Goal: Information Seeking & Learning: Learn about a topic

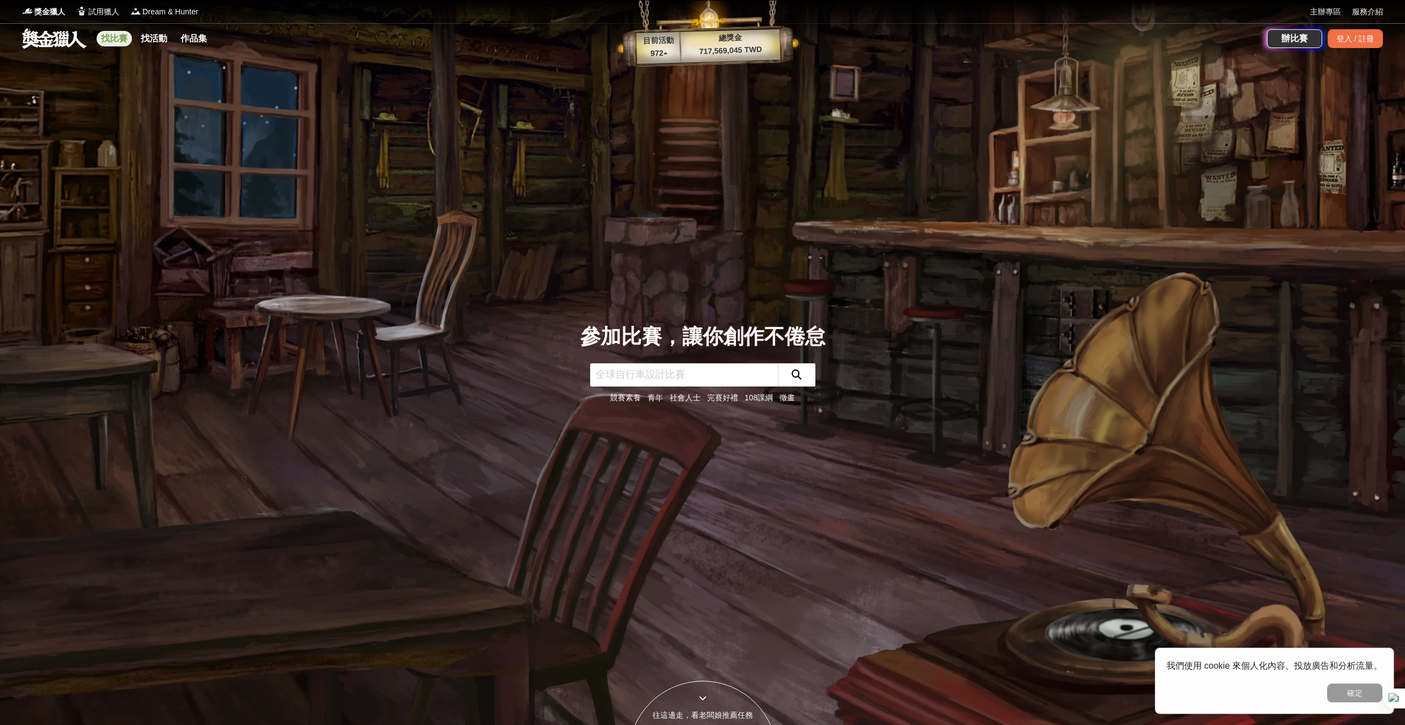
click at [131, 37] on link "找比賽" at bounding box center [114, 38] width 35 height 15
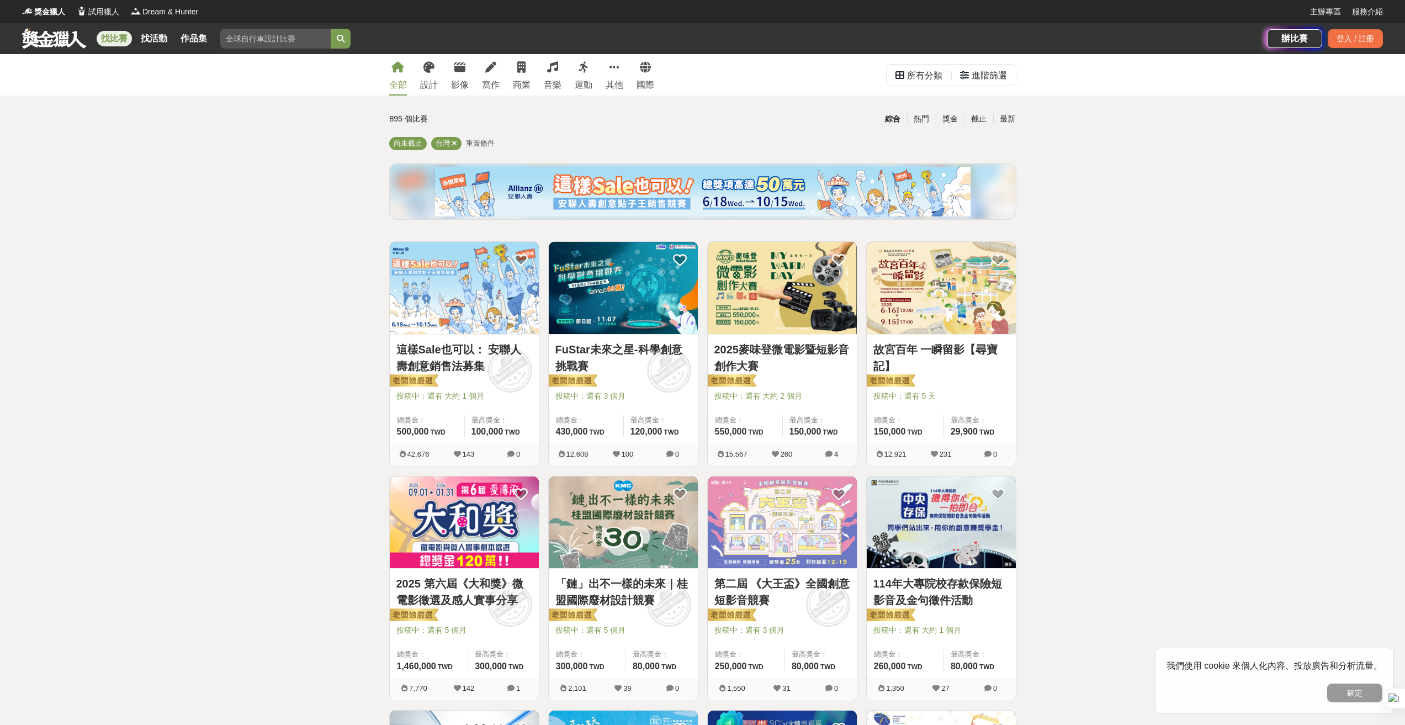
click at [526, 352] on link "這樣Sale也可以： 安聯人壽創意銷售法募集" at bounding box center [465, 357] width 136 height 33
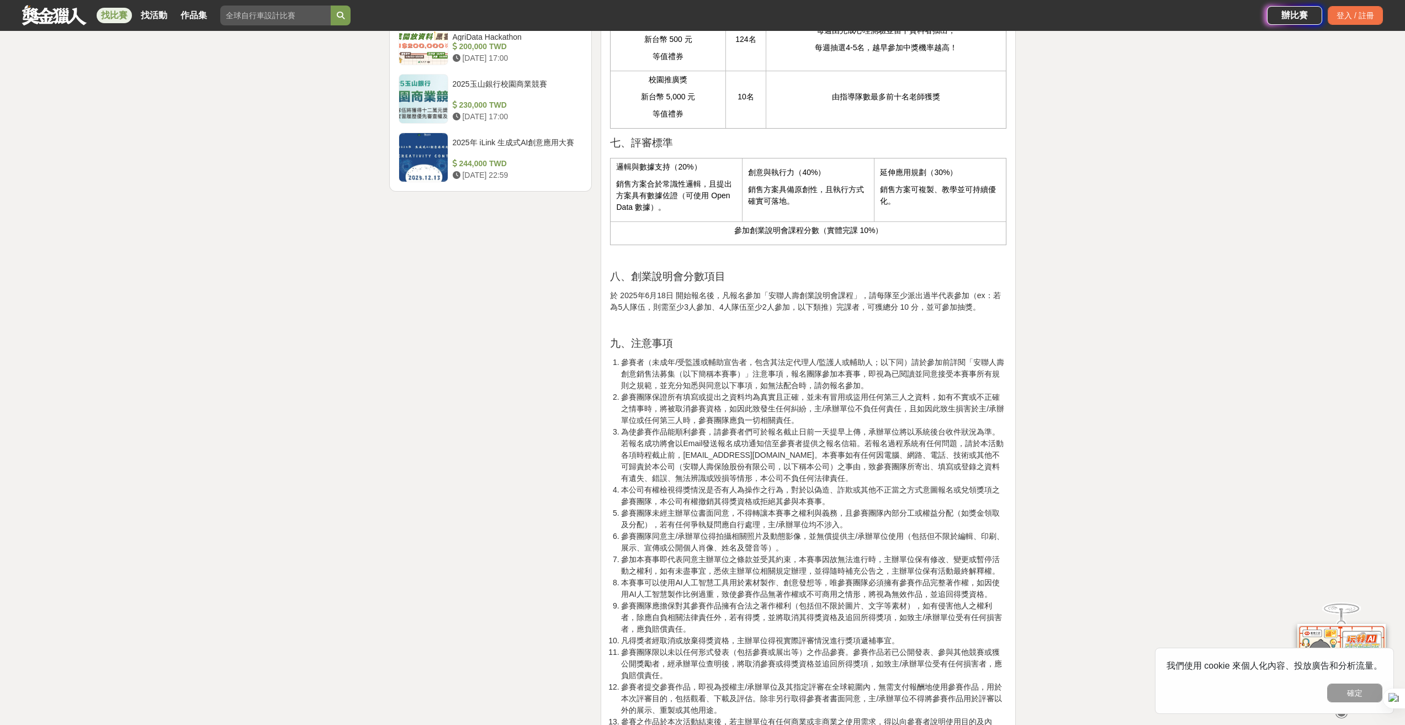
scroll to position [1491, 0]
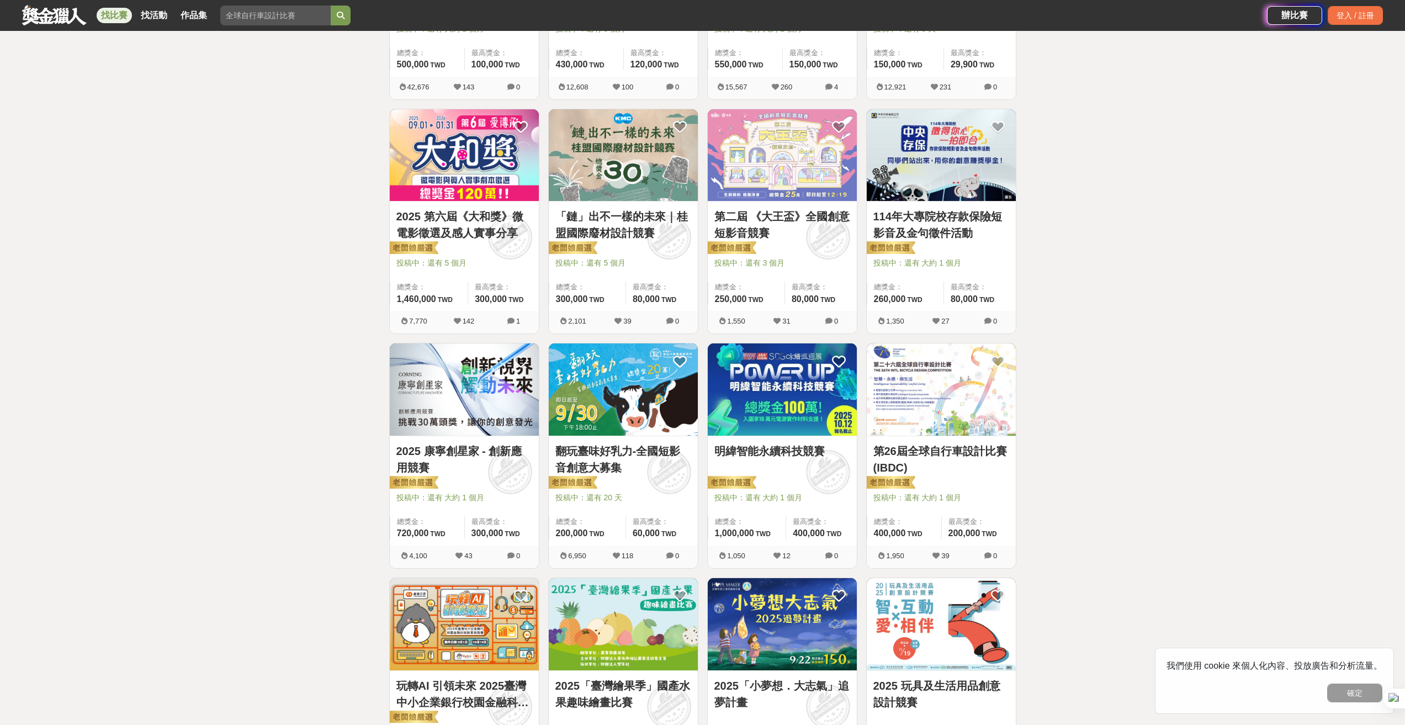
scroll to position [497, 0]
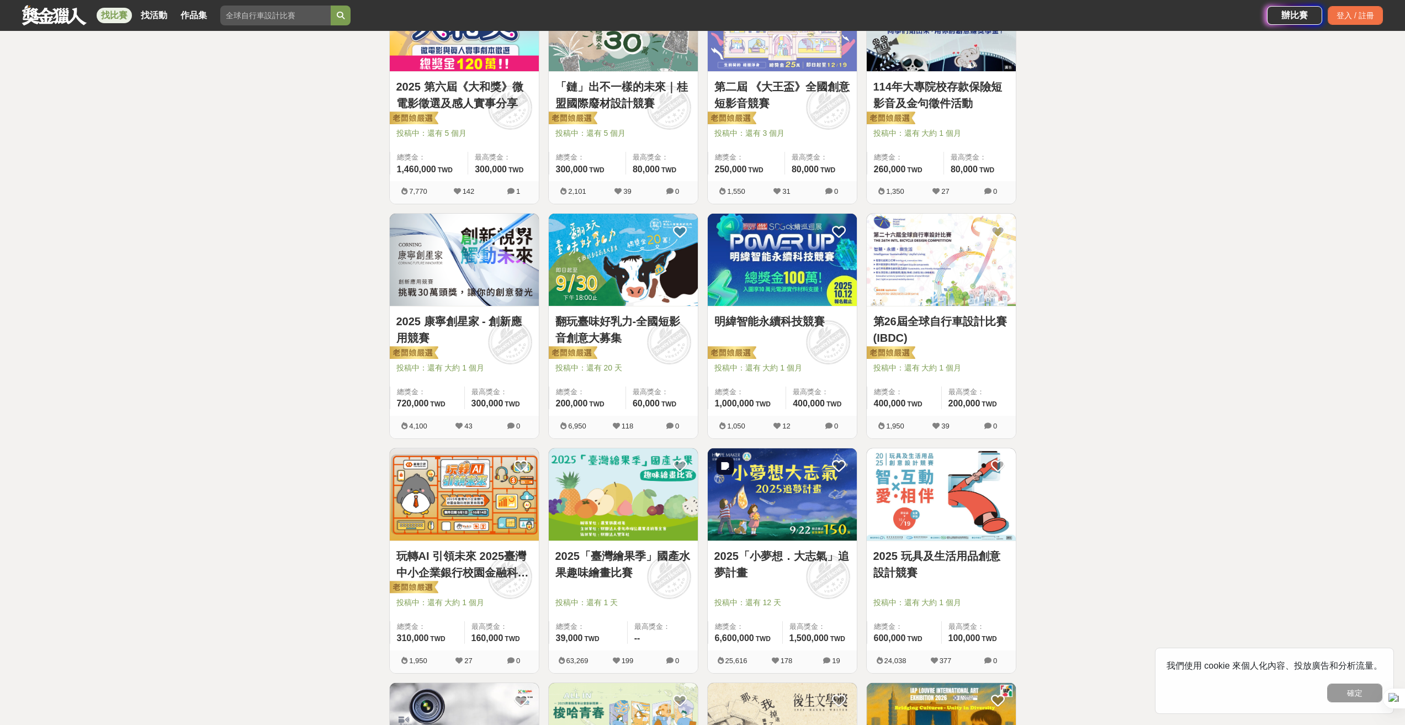
click at [783, 530] on img at bounding box center [782, 494] width 149 height 92
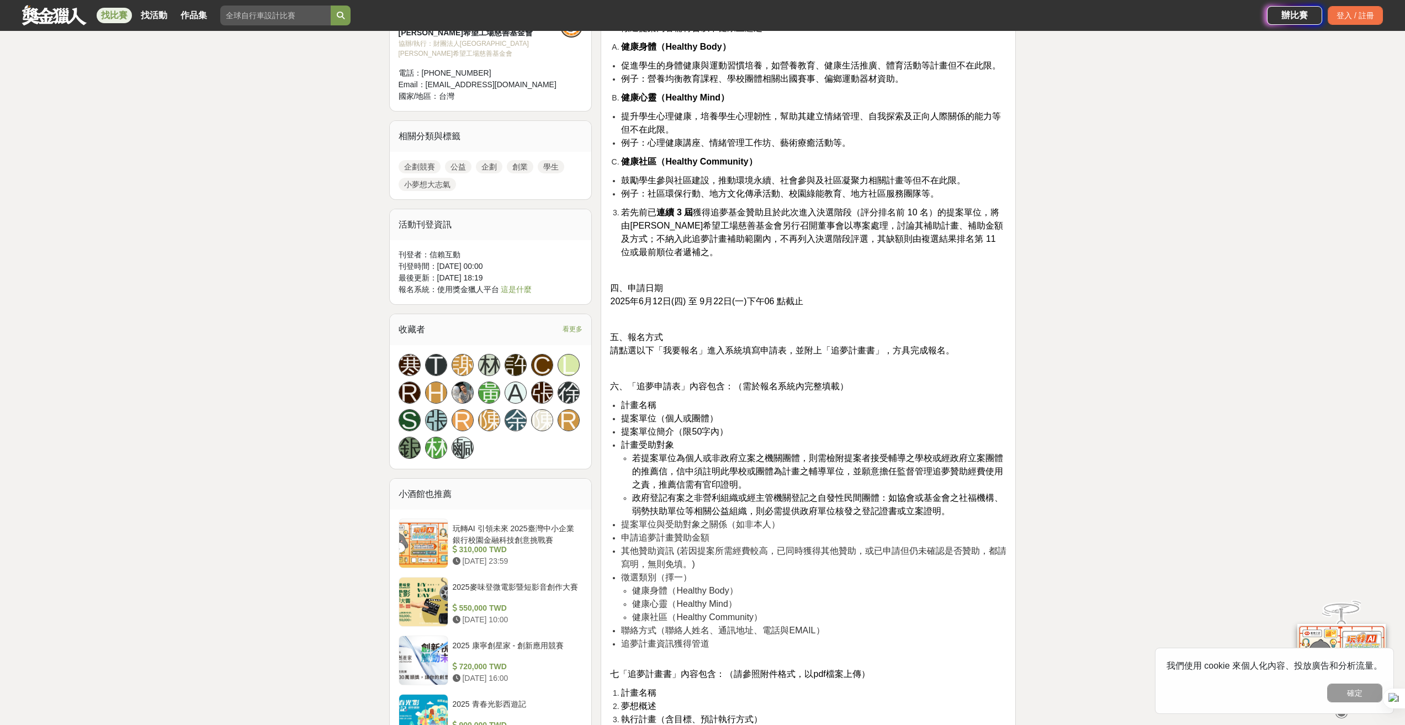
scroll to position [1160, 0]
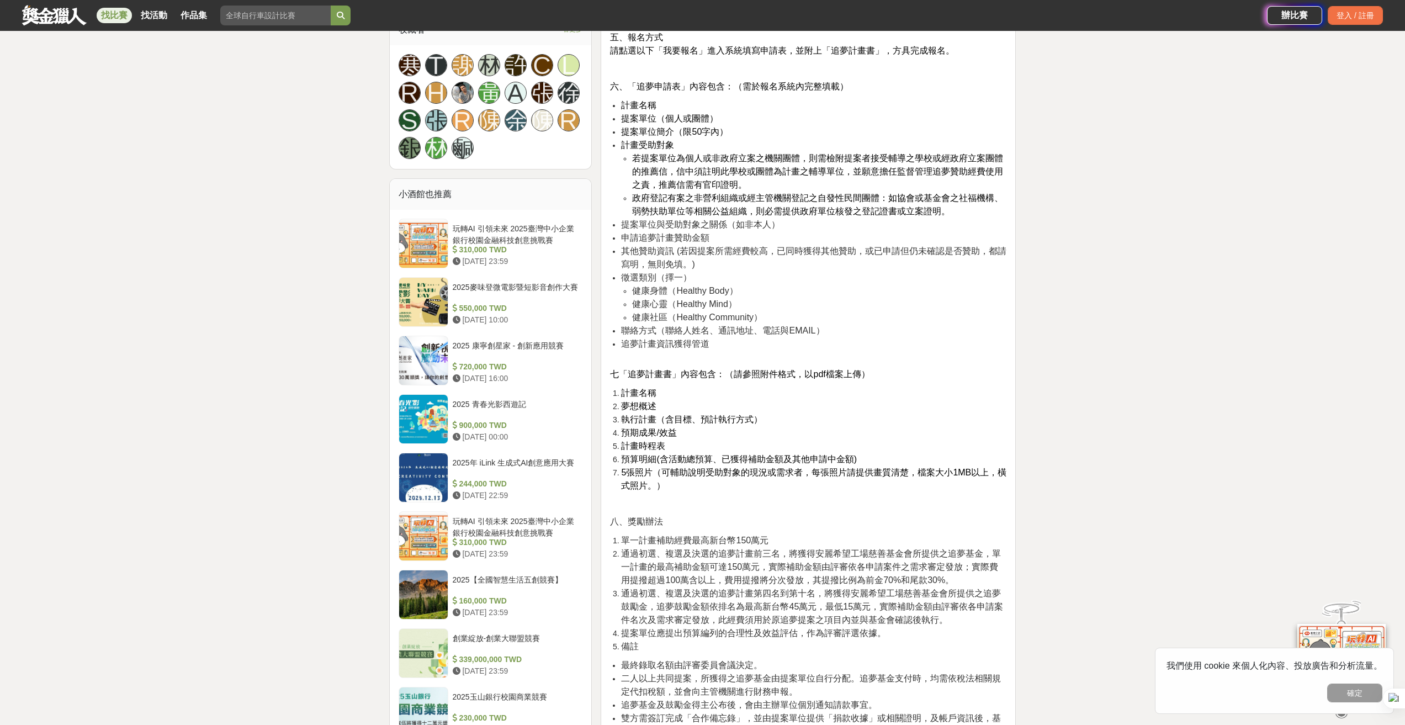
drag, startPoint x: 797, startPoint y: 342, endPoint x: 1008, endPoint y: 27, distance: 380.2
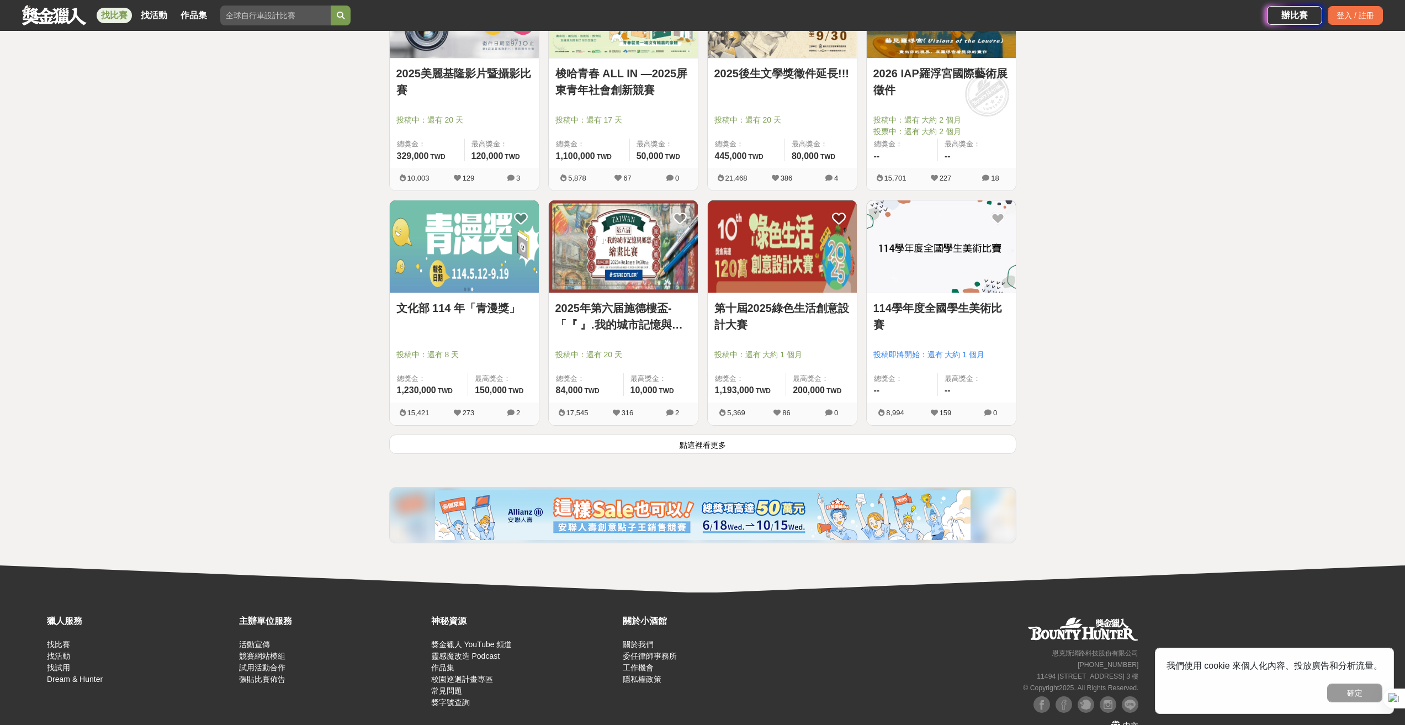
scroll to position [1215, 0]
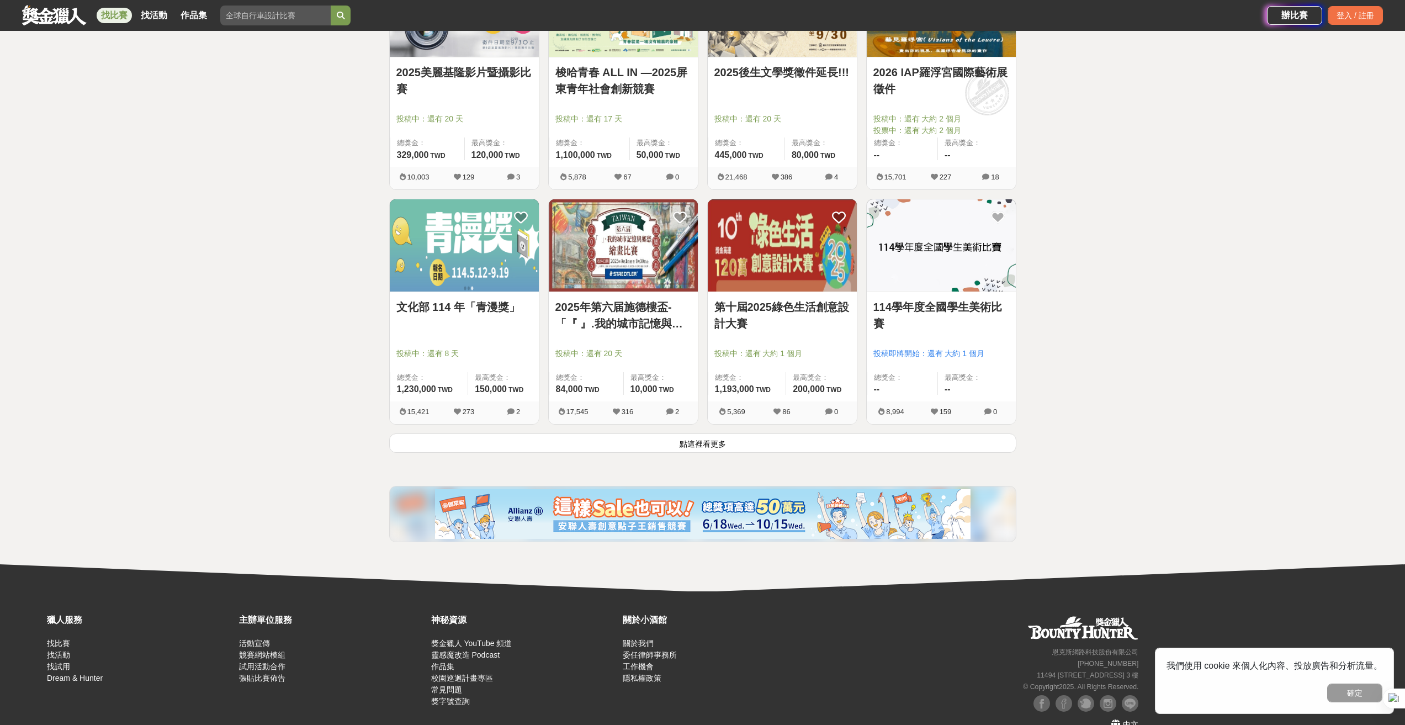
click at [685, 314] on link "2025年第六届施德樓盃-「『 』.我的城市記憶與鄉愁」繪畫比賽" at bounding box center [624, 315] width 136 height 33
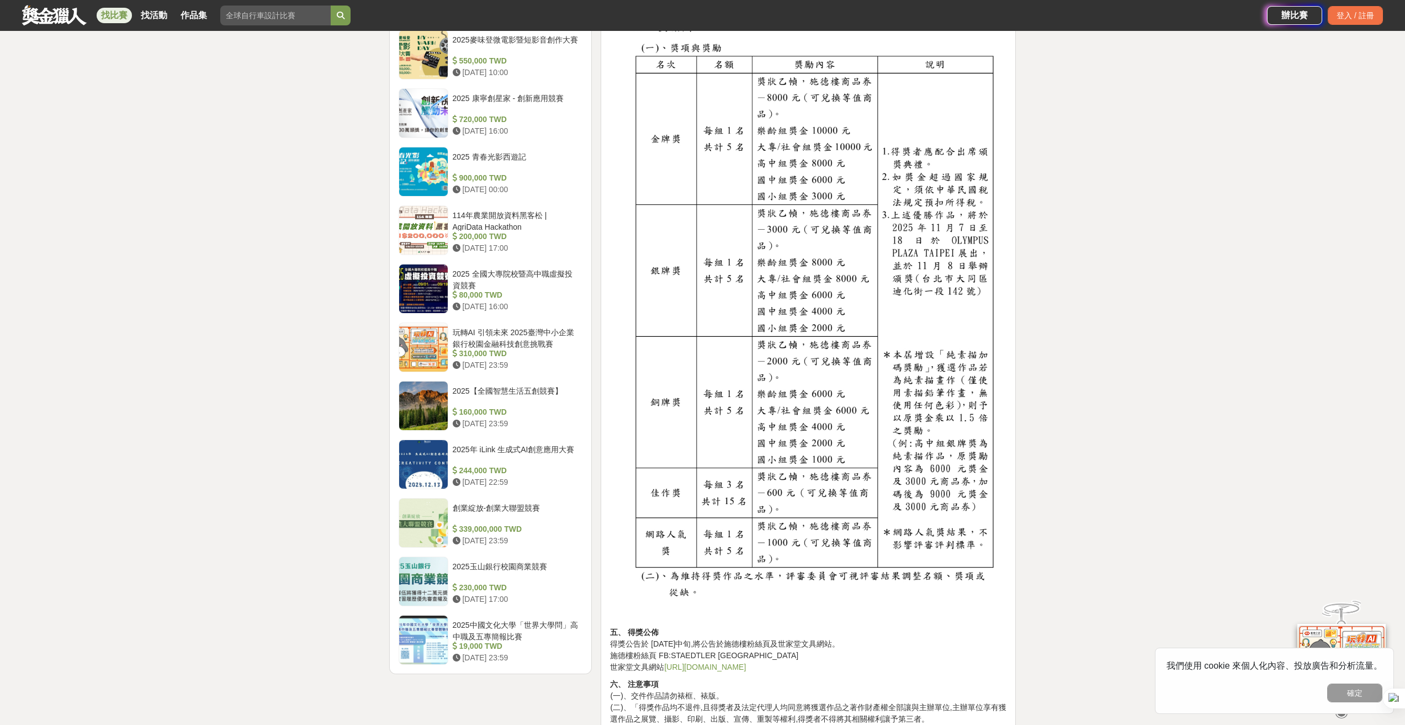
drag, startPoint x: 742, startPoint y: 491, endPoint x: 747, endPoint y: 478, distance: 13.9
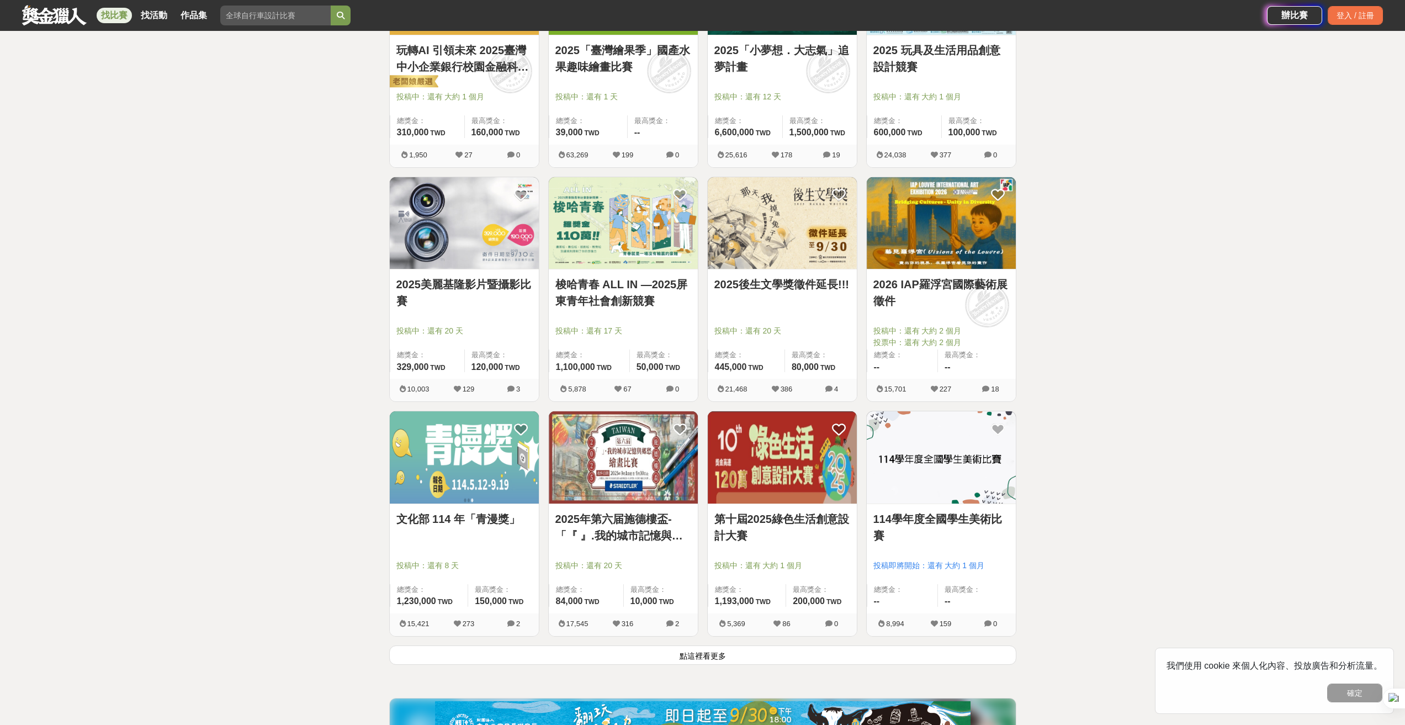
scroll to position [773, 0]
